Goal: Task Accomplishment & Management: Manage account settings

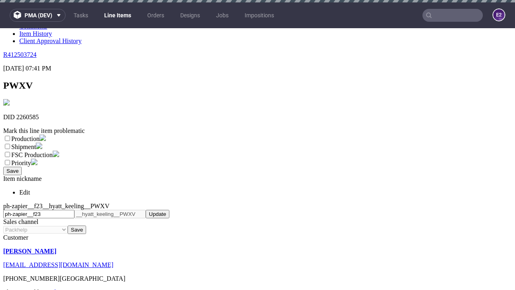
scroll to position [2, 0]
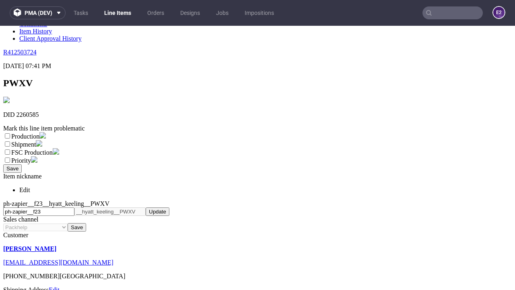
select select "dtp_ca_needed"
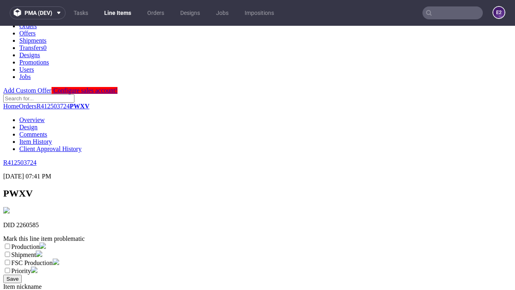
scroll to position [32, 0]
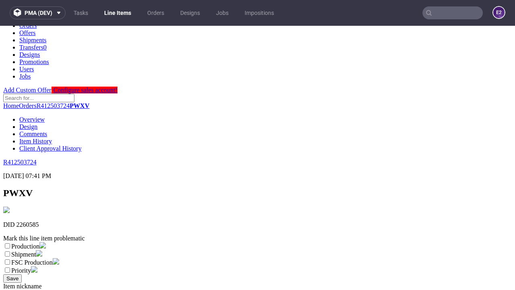
checkbox input "true"
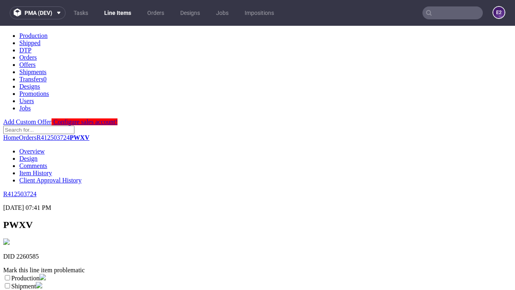
scroll to position [7, 0]
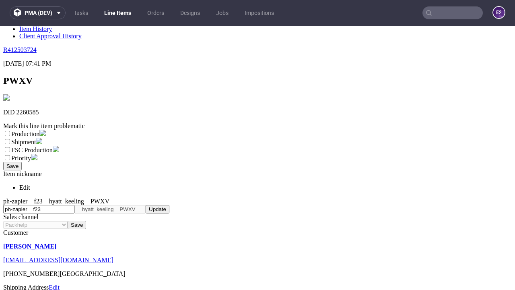
type textarea "test"
